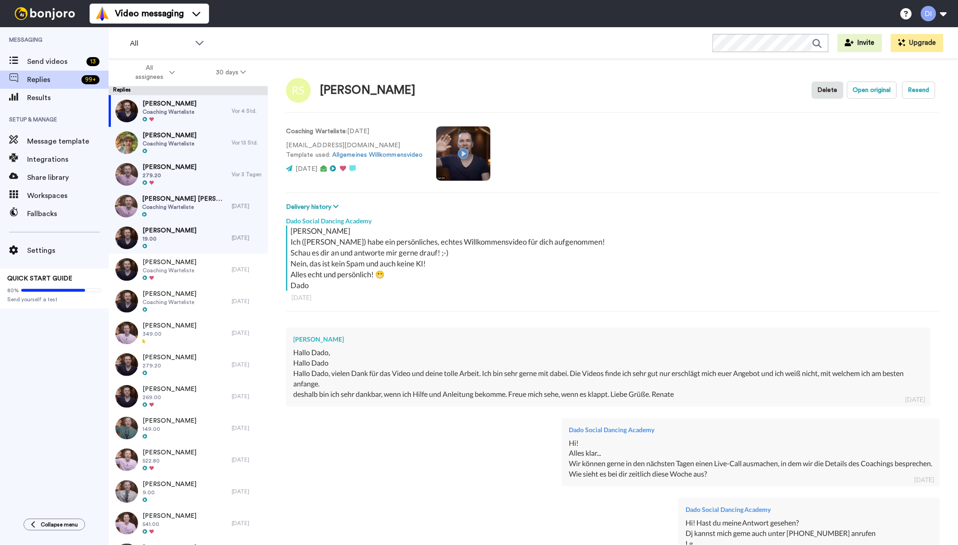
scroll to position [472, 0]
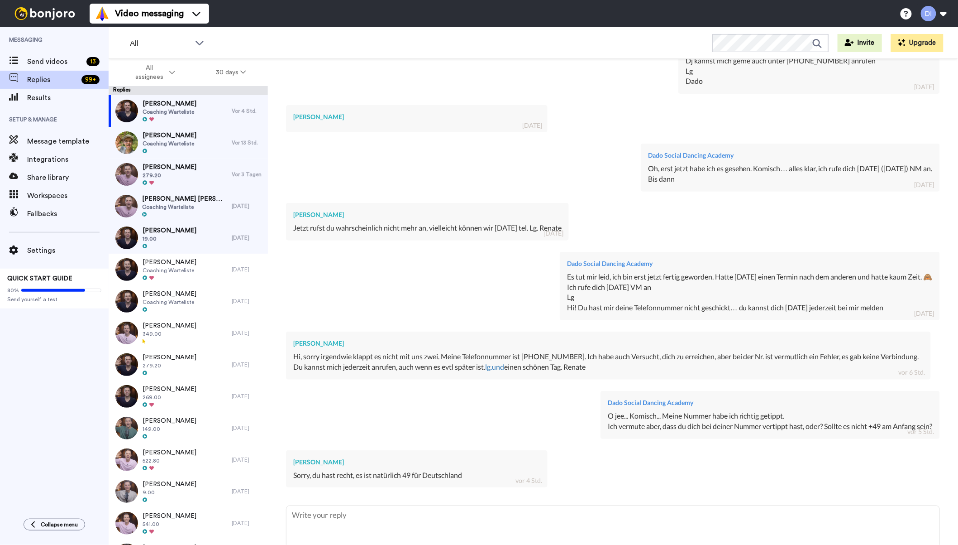
click at [186, 132] on span "[PERSON_NAME]" at bounding box center [170, 135] width 54 height 9
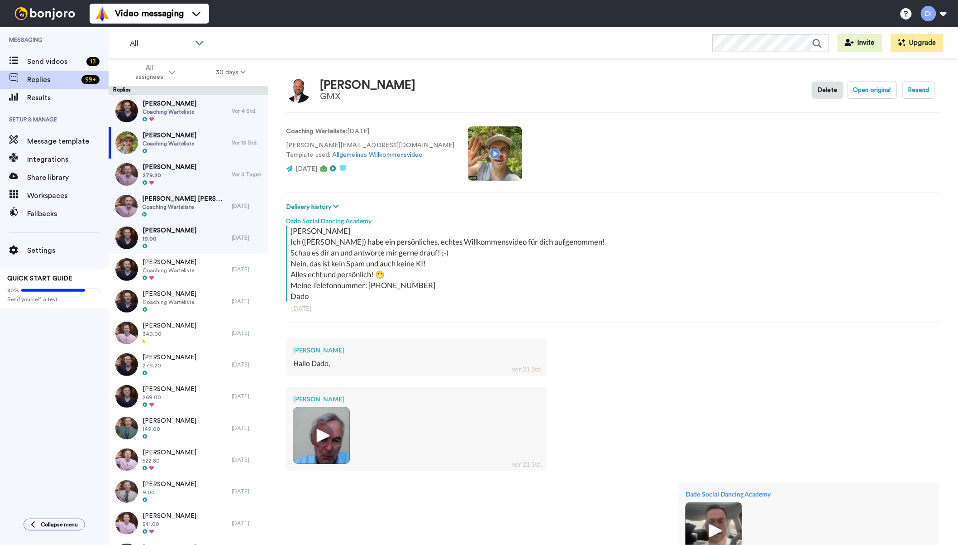
click at [324, 429] on img at bounding box center [321, 435] width 25 height 25
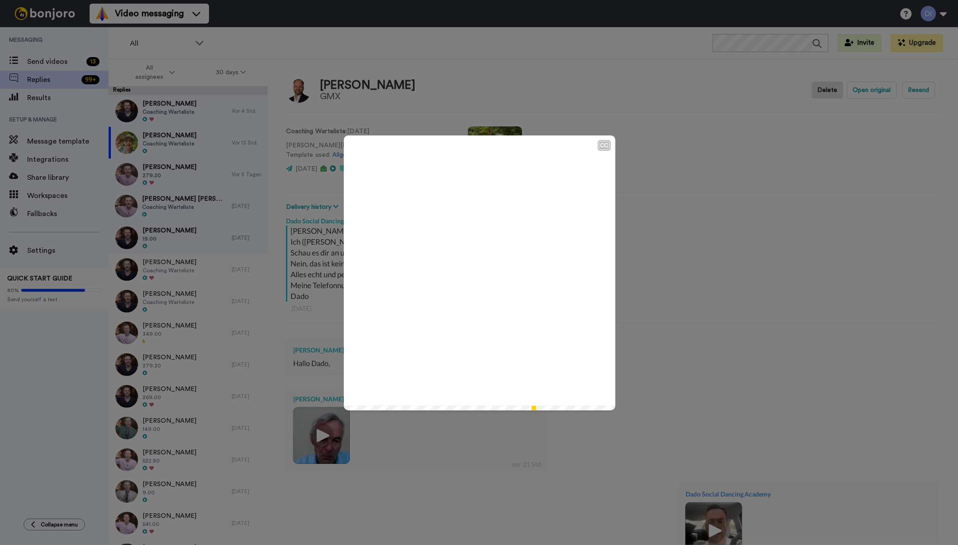
click at [689, 227] on div "CC Play/Pause 0:00 / 1:10" at bounding box center [479, 272] width 958 height 545
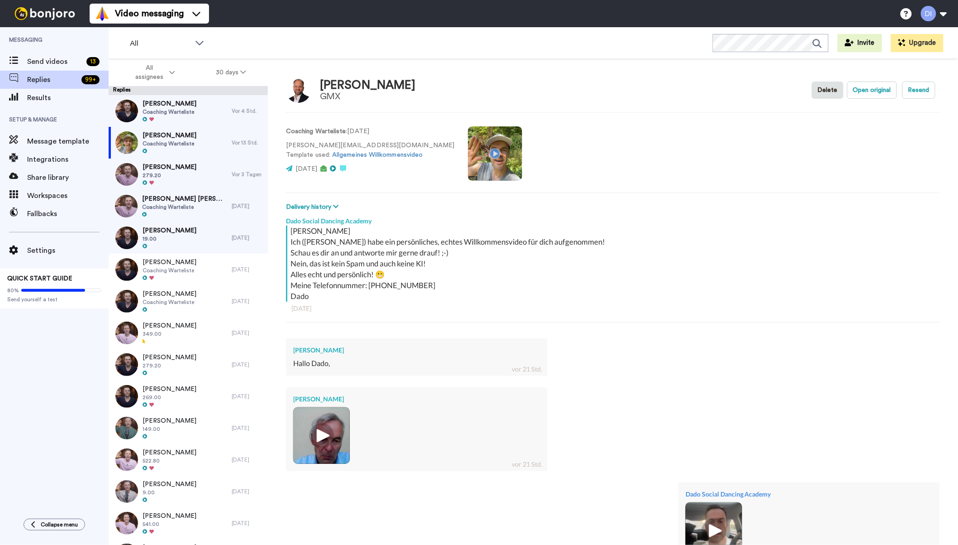
click at [323, 429] on img at bounding box center [321, 435] width 25 height 25
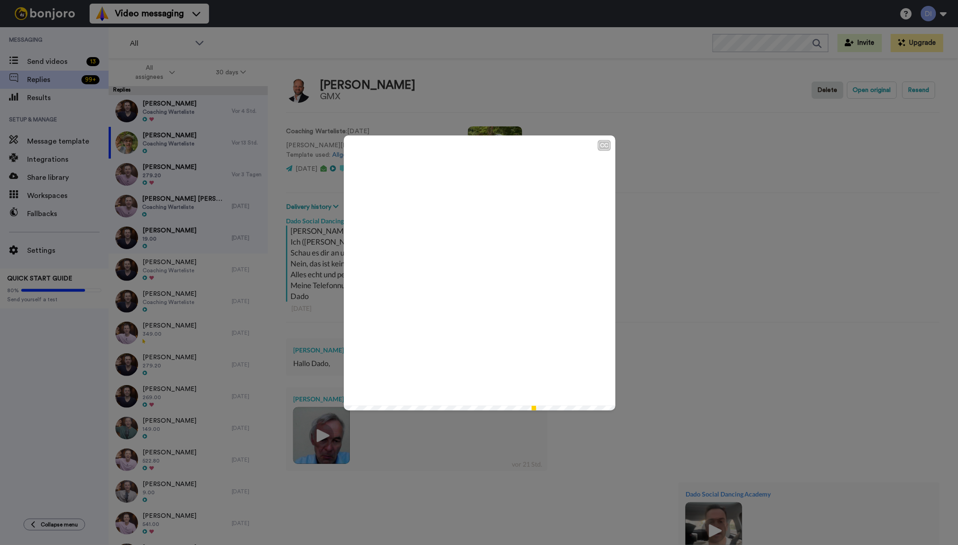
click at [480, 265] on icon at bounding box center [480, 273] width 24 height 24
click at [491, 405] on div "0:12 / 1:10" at bounding box center [480, 396] width 272 height 19
click at [504, 405] on div "0:12 / 1:10" at bounding box center [480, 396] width 272 height 19
drag, startPoint x: 396, startPoint y: 401, endPoint x: 475, endPoint y: 405, distance: 78.9
click at [475, 405] on div "0:14 / 1:10" at bounding box center [480, 396] width 272 height 19
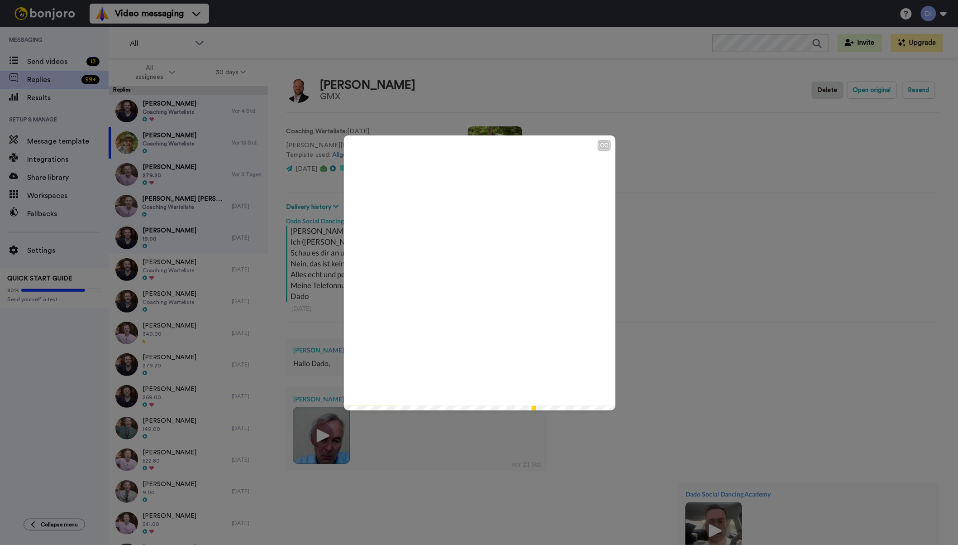
click at [489, 269] on icon at bounding box center [480, 273] width 24 height 24
click at [473, 324] on span at bounding box center [480, 272] width 272 height 275
click at [662, 221] on div "CC Play/Pause Freue mich von dir zu hören. 1:05 / 1:10" at bounding box center [479, 272] width 958 height 545
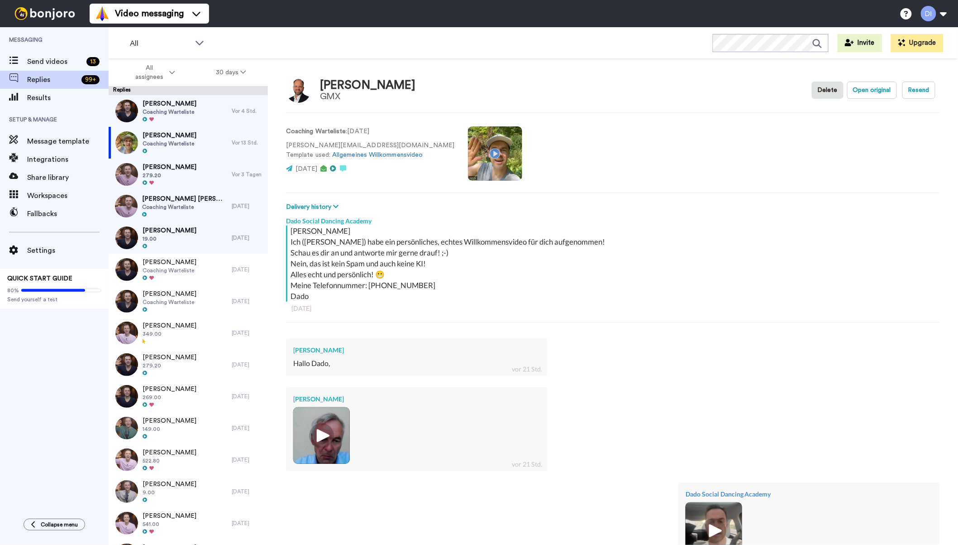
click at [180, 135] on span "[PERSON_NAME]" at bounding box center [170, 135] width 54 height 9
click at [173, 135] on span "[PERSON_NAME]" at bounding box center [170, 135] width 54 height 9
type textarea "x"
click at [44, 62] on span "Send videos" at bounding box center [55, 61] width 56 height 11
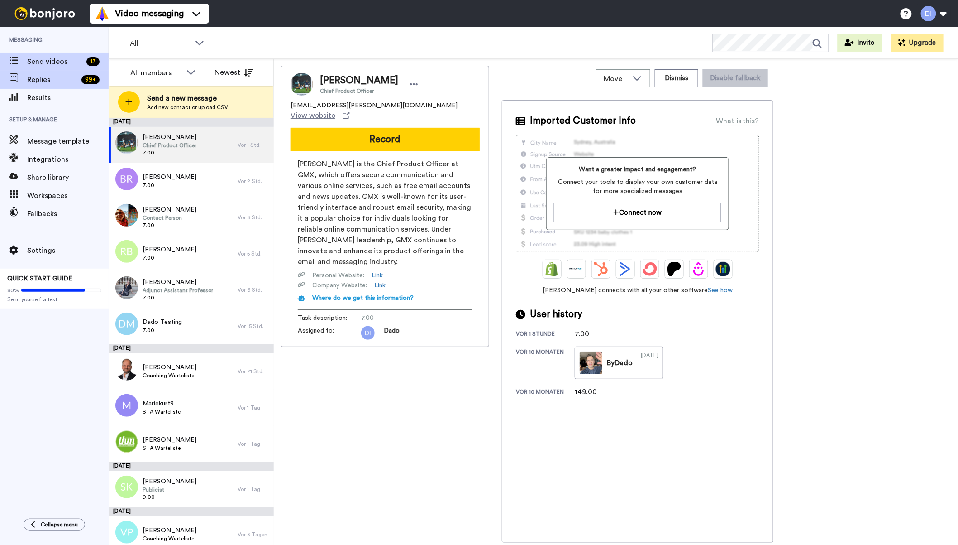
click at [44, 77] on span "Replies" at bounding box center [52, 79] width 51 height 11
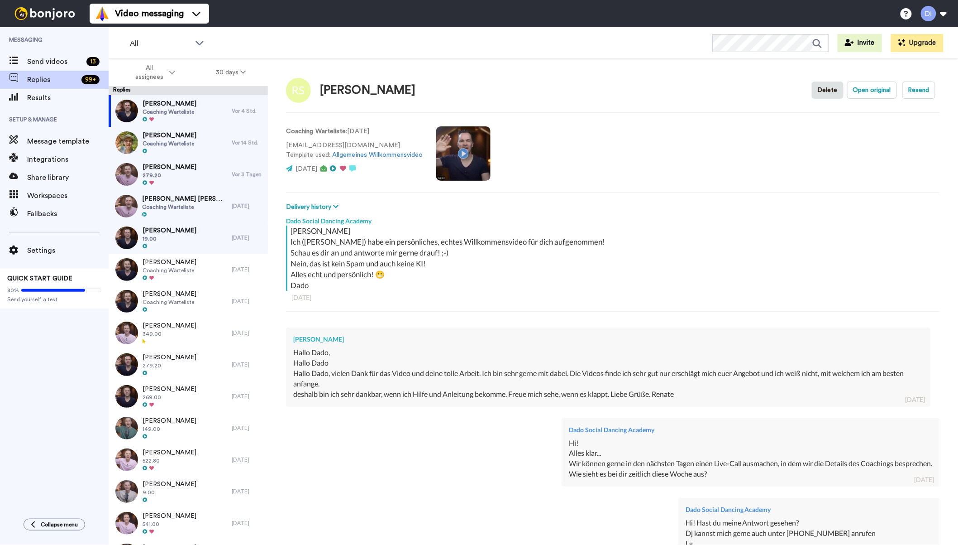
click at [189, 135] on span "[PERSON_NAME]" at bounding box center [170, 135] width 54 height 9
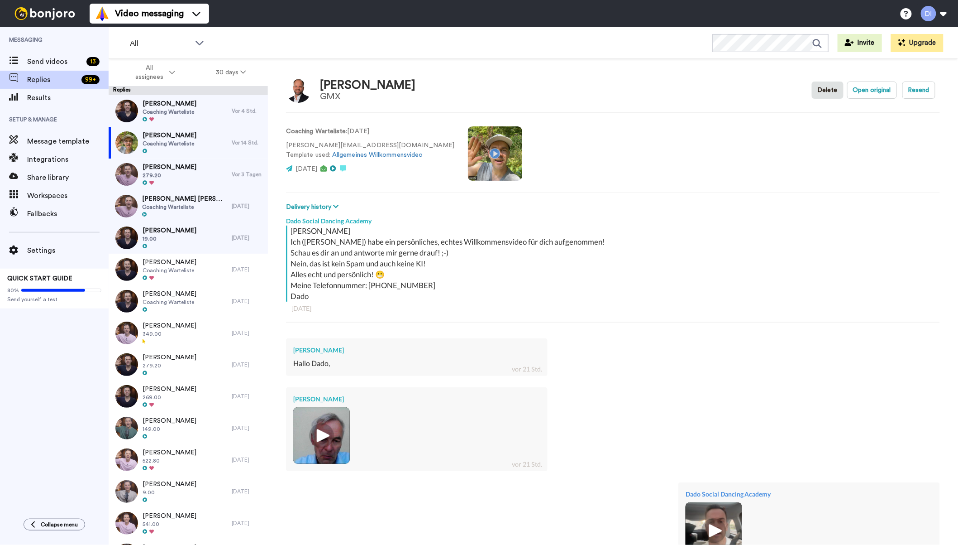
type textarea "x"
